Goal: Navigation & Orientation: Find specific page/section

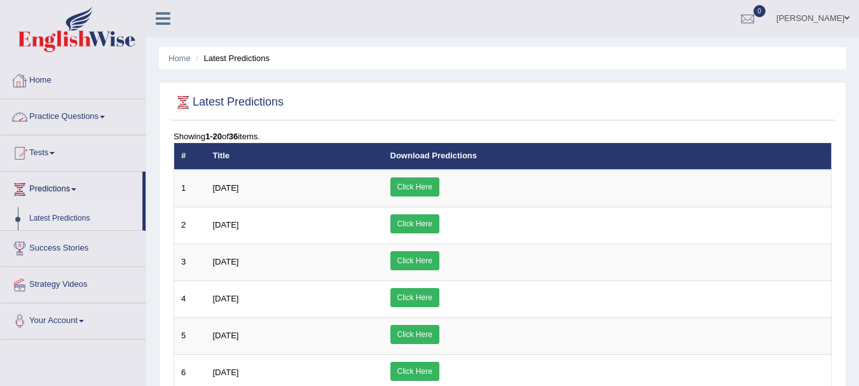
click at [130, 83] on link "Home" at bounding box center [73, 79] width 145 height 32
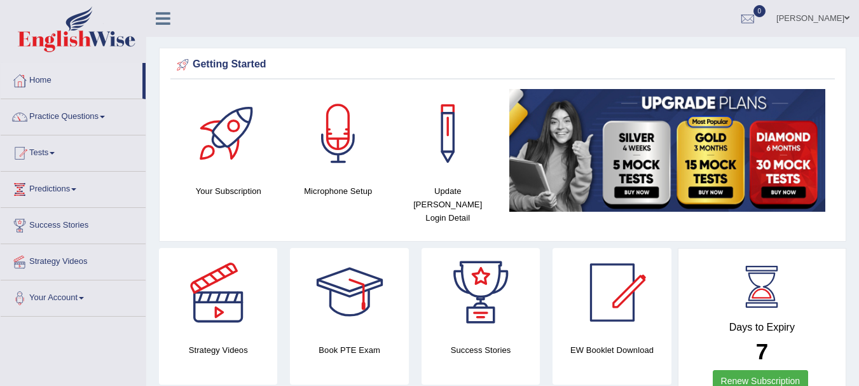
click at [79, 38] on img at bounding box center [77, 29] width 118 height 46
click at [82, 40] on img at bounding box center [77, 29] width 118 height 46
click at [92, 59] on div at bounding box center [73, 31] width 146 height 62
click at [107, 93] on link "Home" at bounding box center [73, 79] width 145 height 32
